Goal: Task Accomplishment & Management: Complete application form

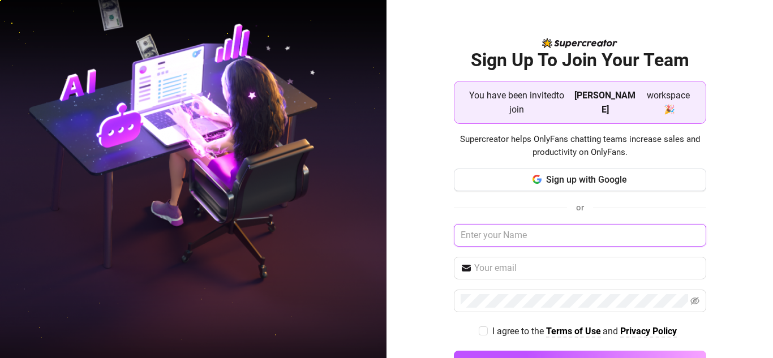
click at [507, 235] on input "text" at bounding box center [580, 235] width 252 height 23
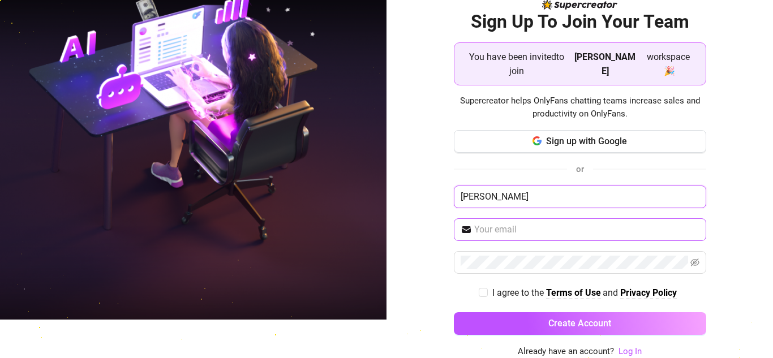
type input "IRENE"
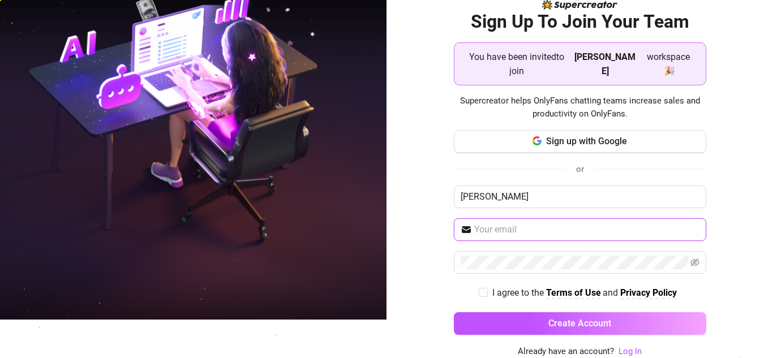
click at [510, 230] on input "text" at bounding box center [586, 230] width 225 height 14
type input "irenekinyanjui00@gmail.com"
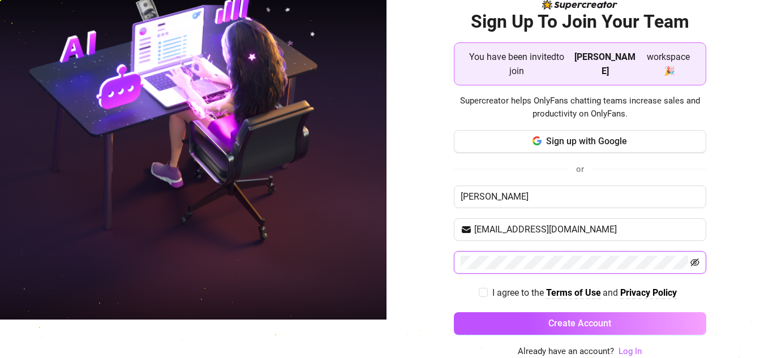
click at [692, 261] on icon "eye-invisible" at bounding box center [694, 262] width 9 height 9
click at [478, 292] on input "I agree to the Terms of Use and Privacy Policy" at bounding box center [482, 292] width 8 height 8
checkbox input "true"
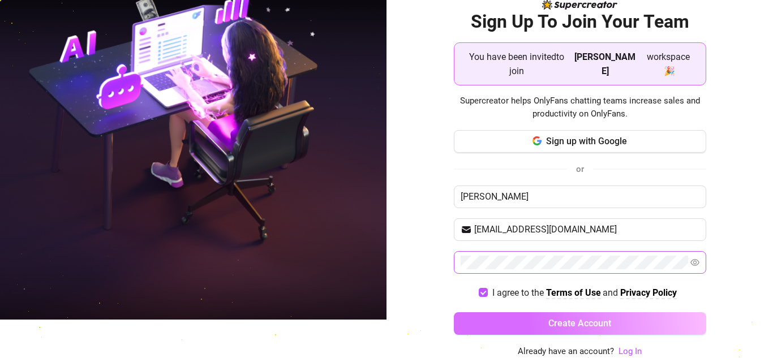
click at [595, 326] on span "Create Account" at bounding box center [579, 323] width 63 height 11
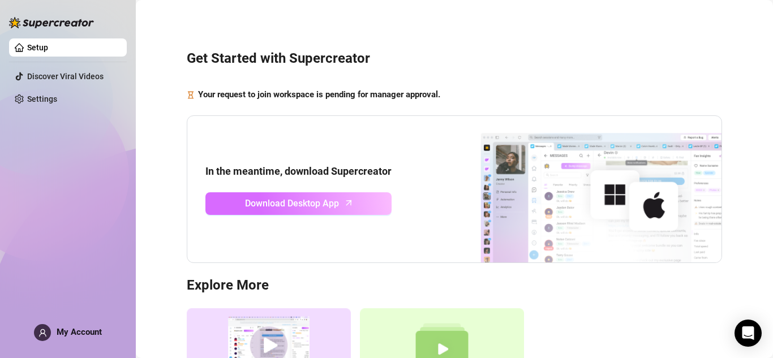
click at [311, 201] on span "Download Desktop App" at bounding box center [292, 203] width 94 height 14
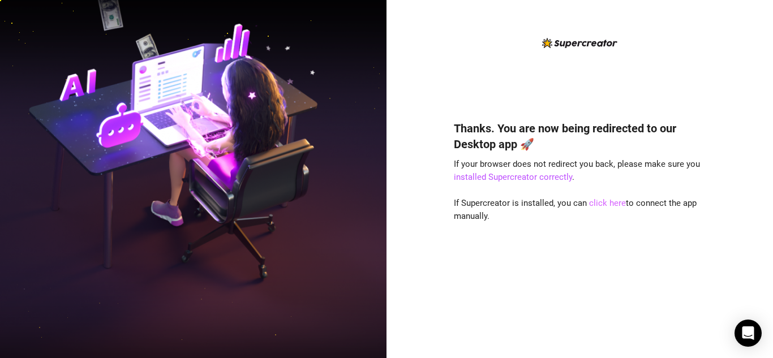
click at [598, 202] on link "click here" at bounding box center [607, 203] width 37 height 10
